Goal: Find specific page/section: Find specific page/section

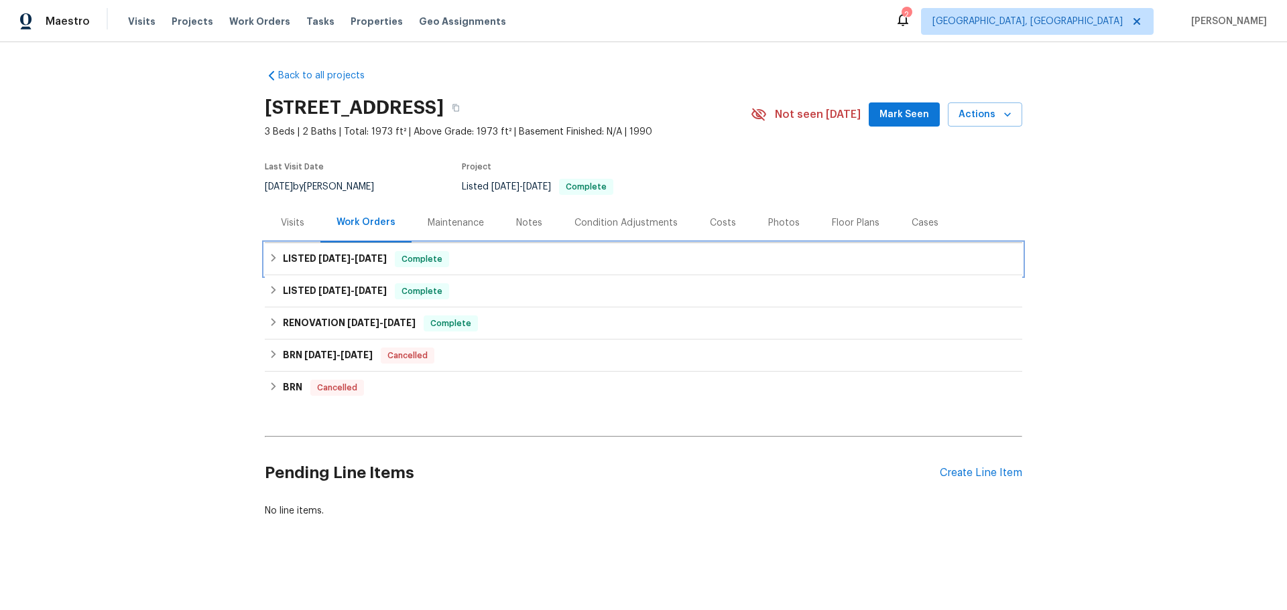
click at [572, 254] on div "LISTED [DATE] - [DATE] Complete" at bounding box center [643, 259] width 749 height 16
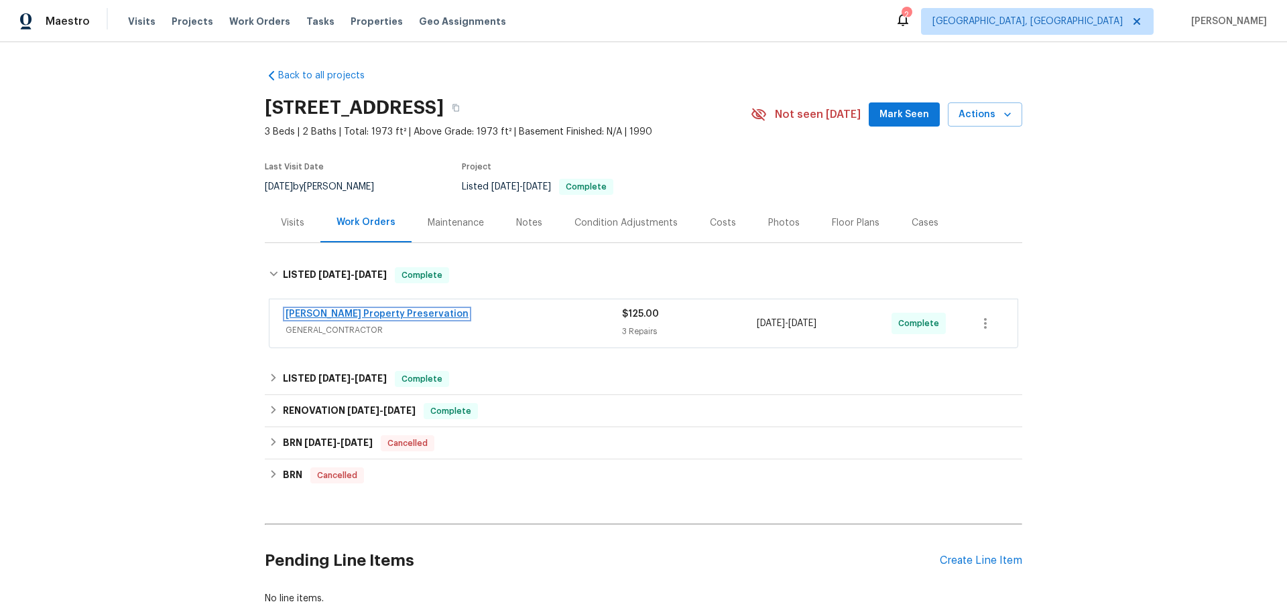
click at [395, 318] on link "[PERSON_NAME] Property Preservation" at bounding box center [376, 314] width 183 height 9
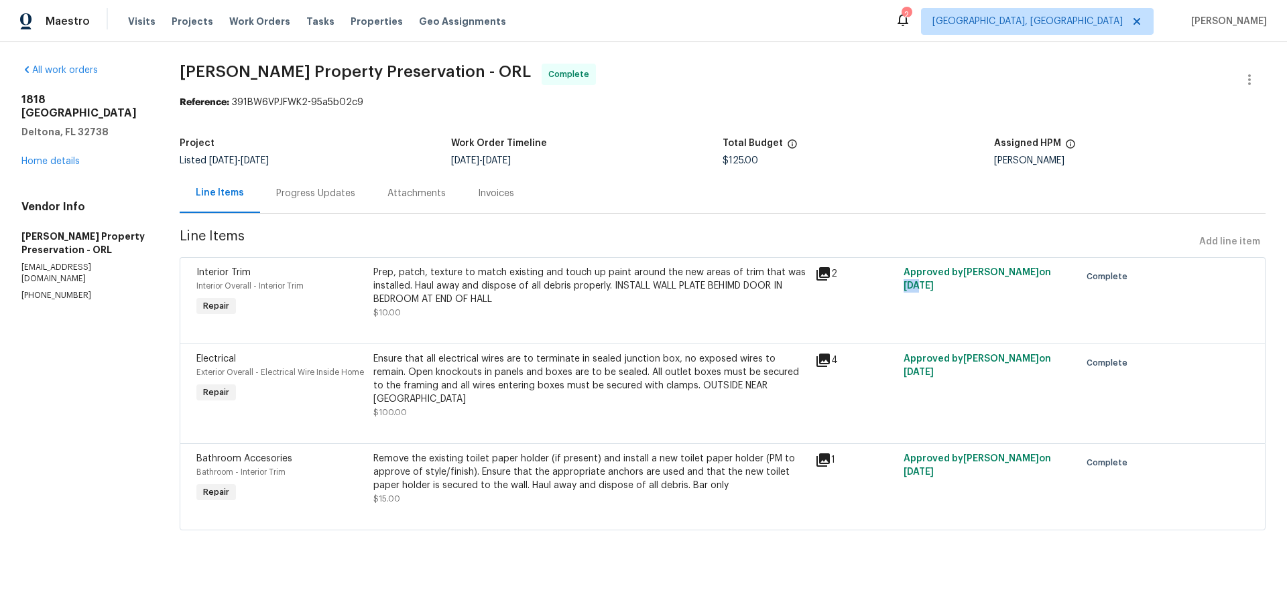
drag, startPoint x: 911, startPoint y: 285, endPoint x: 897, endPoint y: 285, distance: 14.1
click at [903, 285] on span "[DATE]" at bounding box center [918, 285] width 30 height 9
click at [369, 143] on div "Project" at bounding box center [315, 147] width 271 height 17
